Goal: Check status: Check status

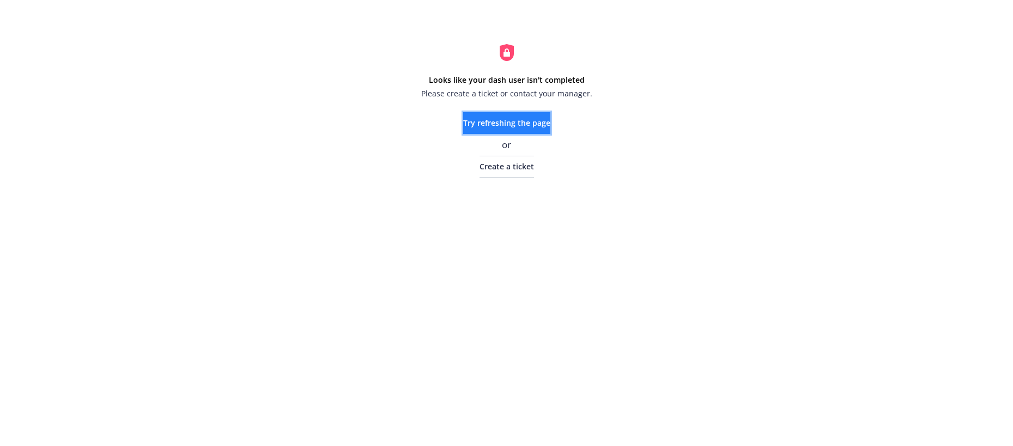
click at [540, 119] on span "Try refreshing the page" at bounding box center [506, 123] width 87 height 10
click at [484, 123] on span "Try refreshing the page" at bounding box center [506, 123] width 87 height 10
